Goal: Purchase product/service

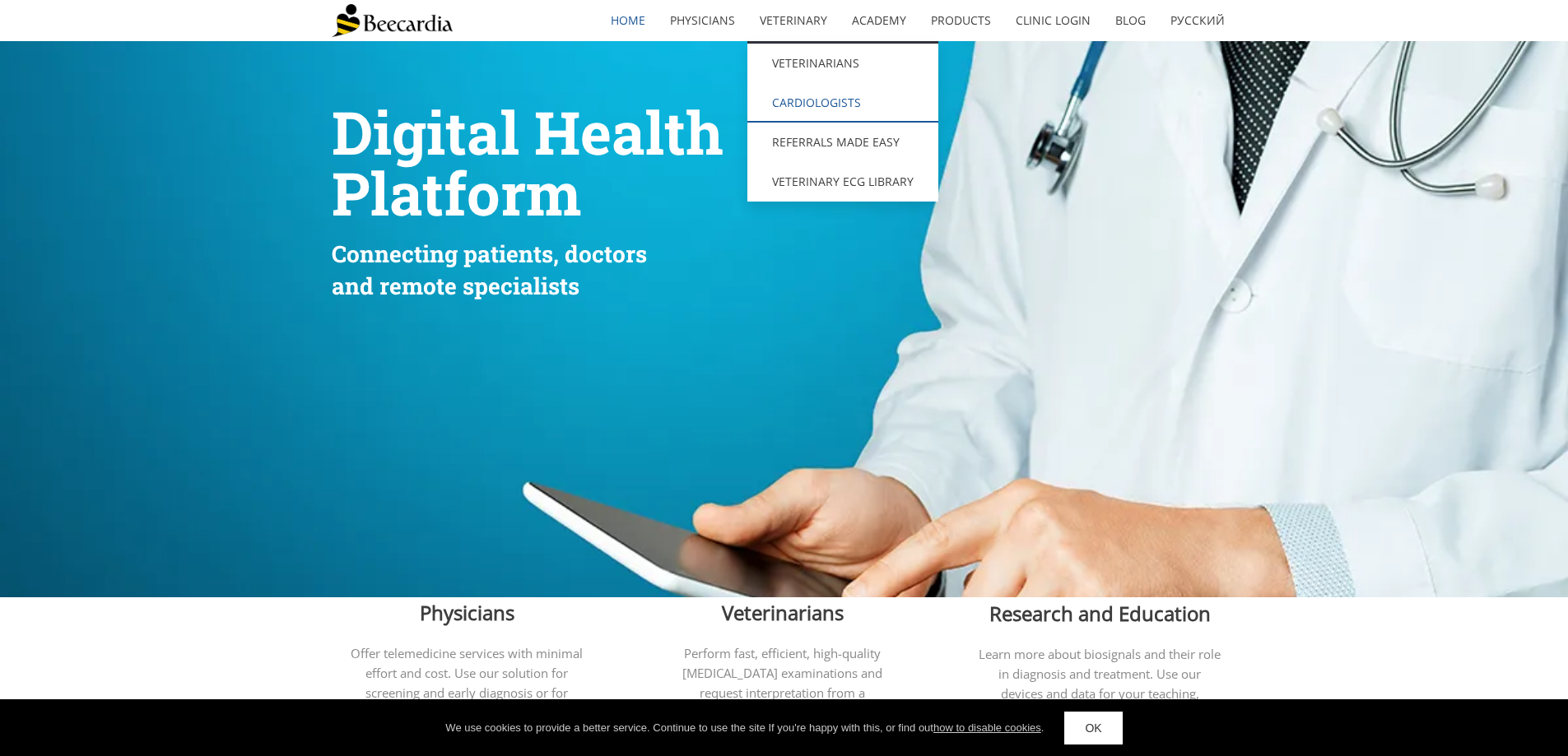
click at [818, 102] on link "Cardiologists" at bounding box center [842, 103] width 191 height 40
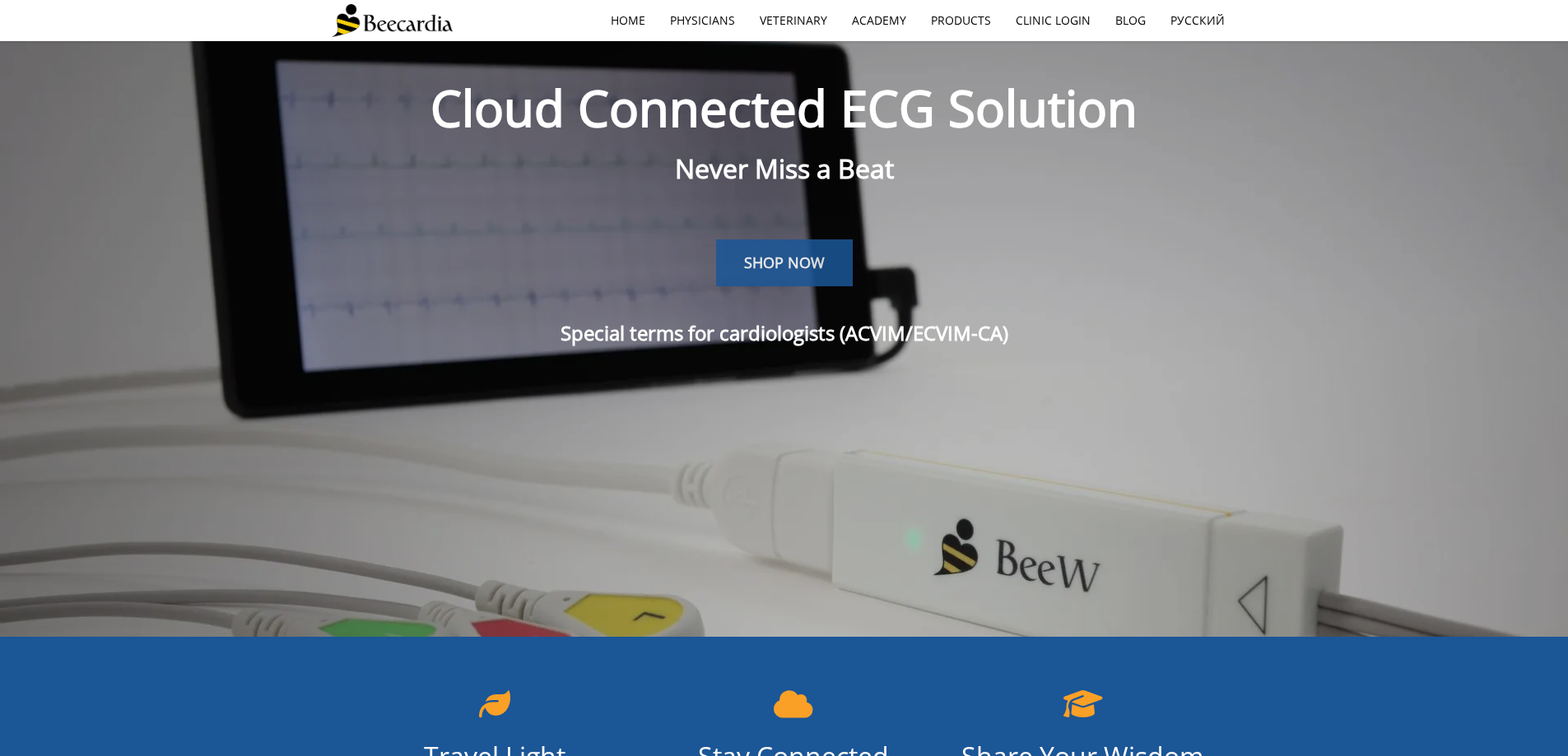
click at [784, 258] on span "SHOP NOW" at bounding box center [784, 262] width 81 height 20
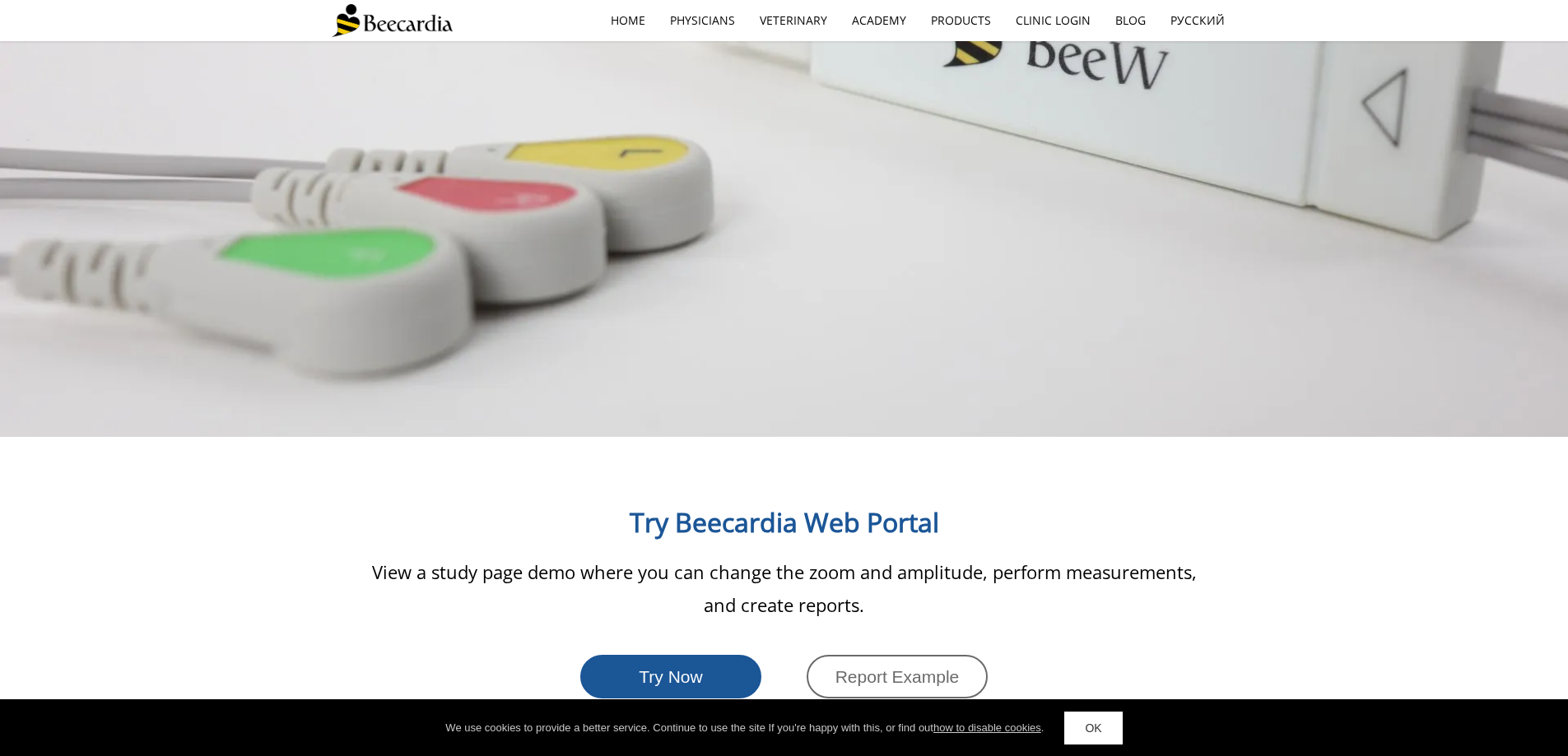
scroll to position [2740, 0]
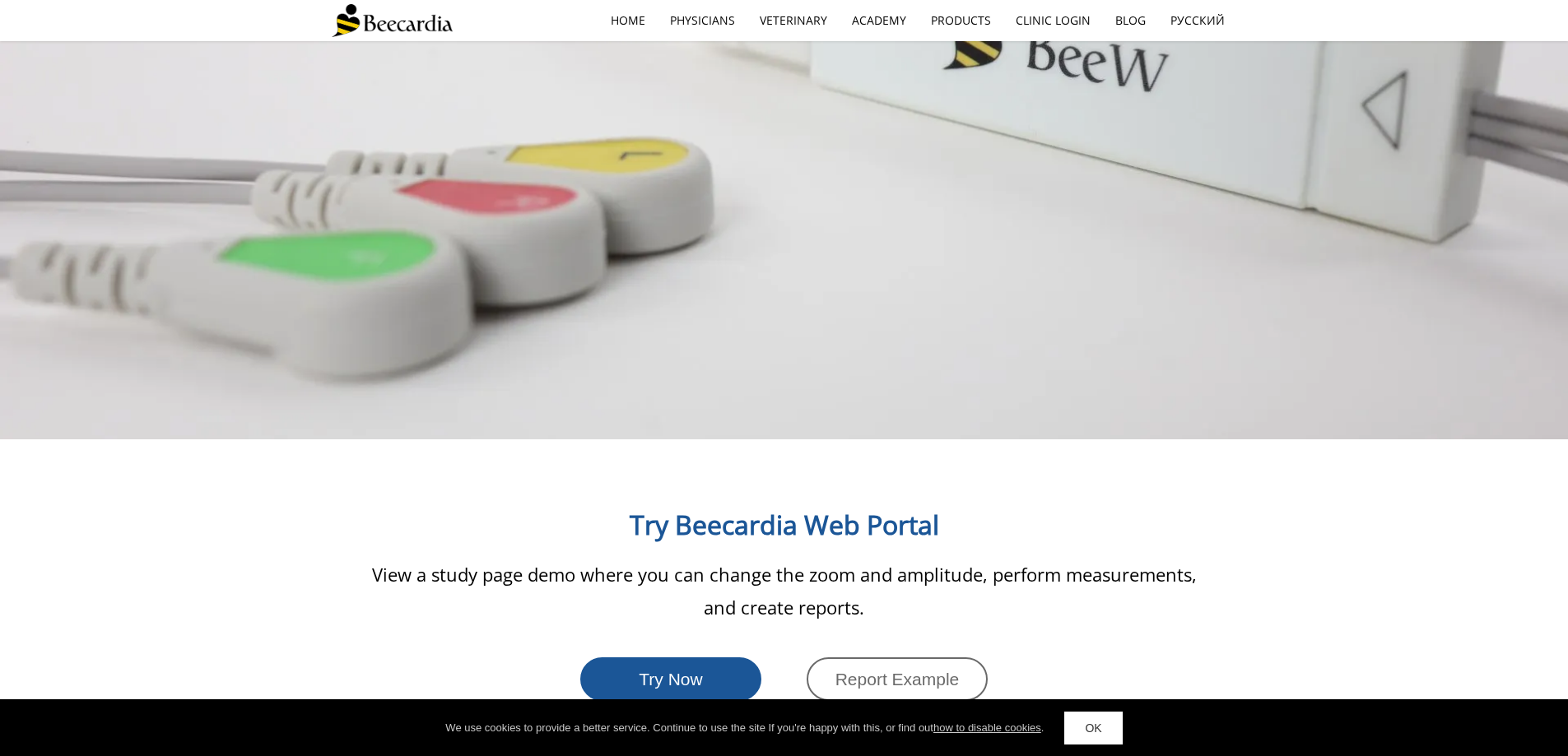
click at [1054, 562] on span "View a study page demo where you can change the zoom and amplitude, perform mea…" at bounding box center [784, 590] width 825 height 57
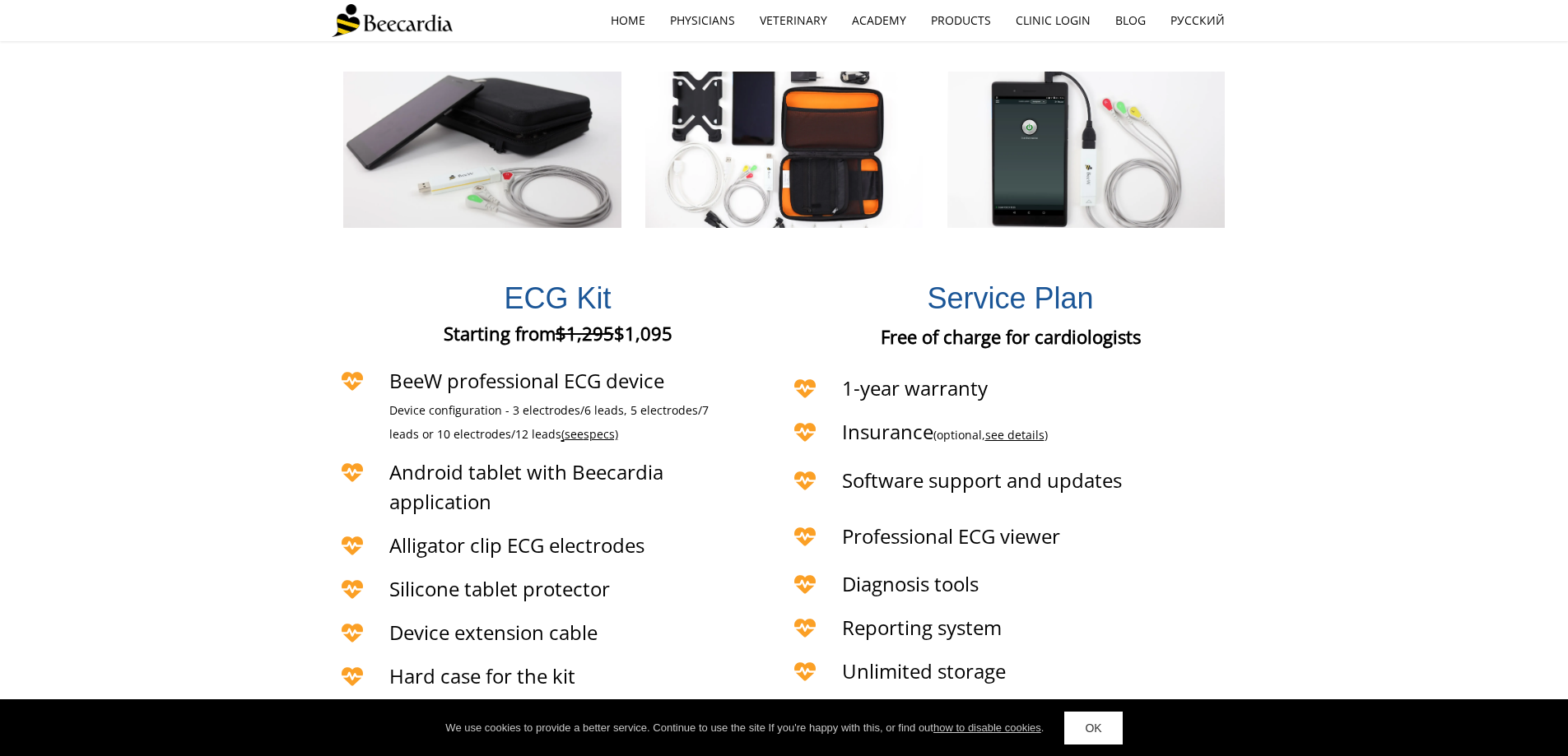
scroll to position [3563, 0]
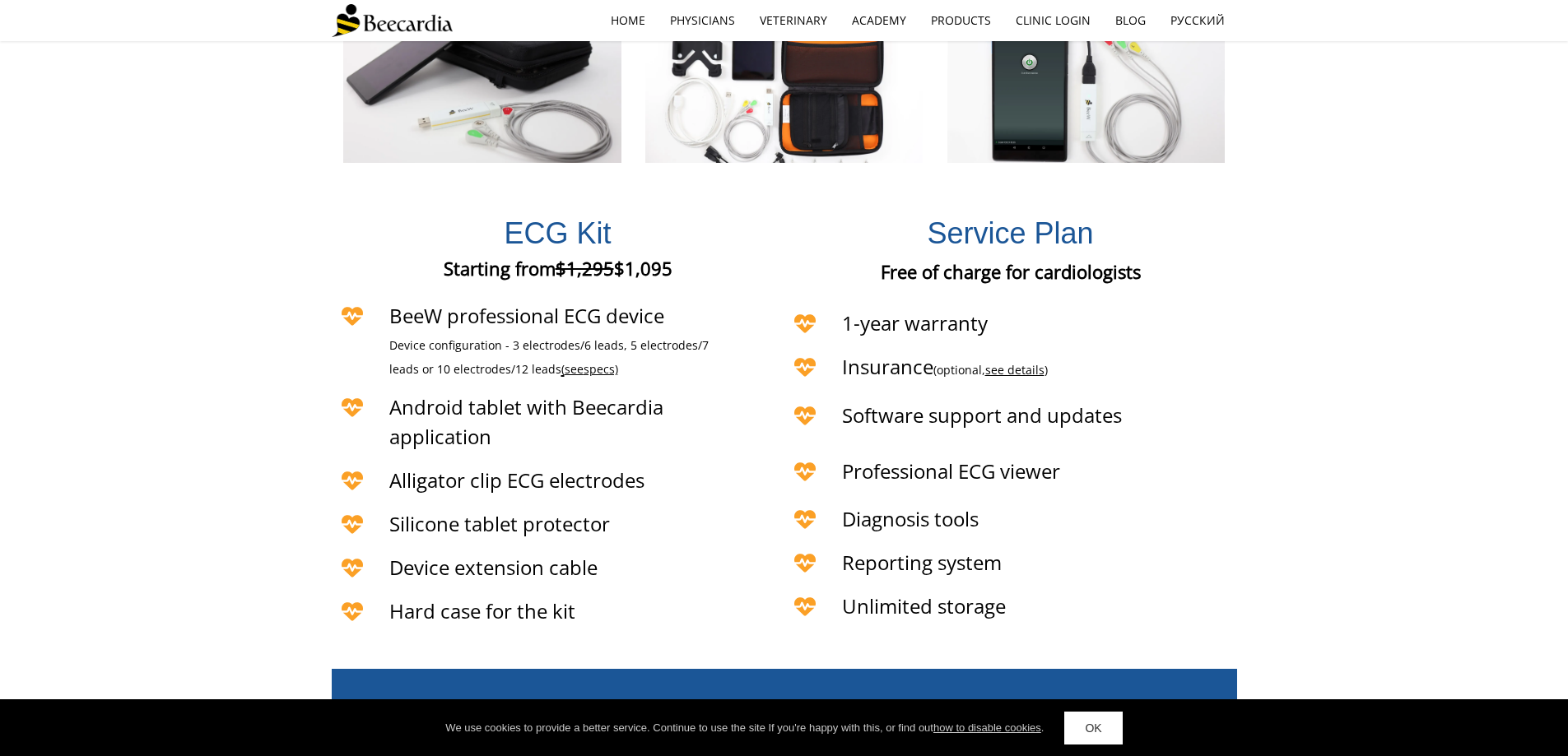
click at [1457, 264] on div "ECG Kit Starting from $1,295 $1,095 Starting from €1,295 €1,095 Starting from £…" at bounding box center [784, 420] width 1568 height 468
